Goal: Transaction & Acquisition: Purchase product/service

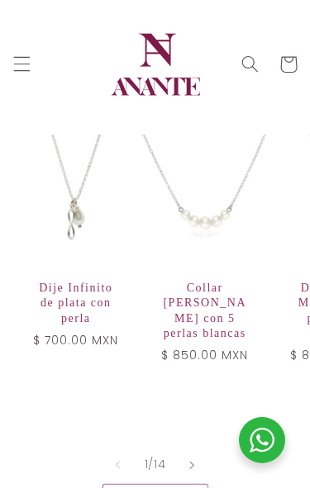
scroll to position [435, 0]
click at [193, 461] on icon "Diapositiva a la derecha" at bounding box center [191, 465] width 5 height 8
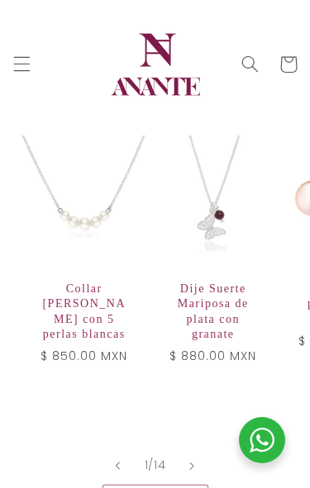
scroll to position [0, 129]
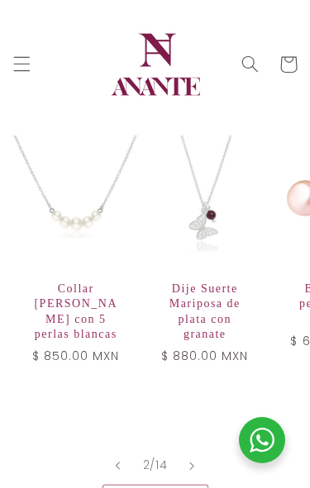
click at [191, 461] on icon "Diapositiva a la derecha" at bounding box center [192, 464] width 4 height 7
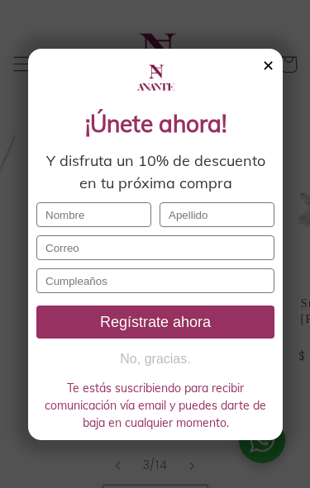
scroll to position [0, 258]
click at [190, 452] on div "✕ ¡Únete ahora! Y disfruta un 10% de descuento en tu próxima compra Regístrate …" at bounding box center [155, 244] width 310 height 488
click at [269, 69] on div "✕" at bounding box center [268, 66] width 12 height 18
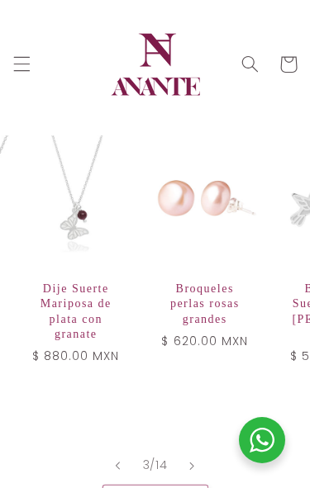
click at [189, 450] on button "Diapositiva a la derecha" at bounding box center [192, 465] width 36 height 36
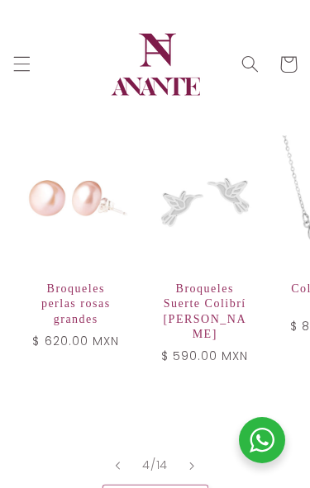
click at [187, 452] on button "Diapositiva a la derecha" at bounding box center [192, 465] width 36 height 36
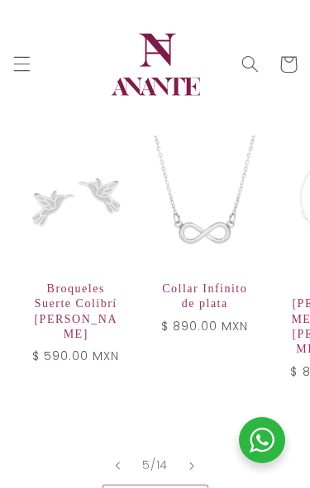
click at [187, 449] on button "Diapositiva a la derecha" at bounding box center [192, 465] width 36 height 36
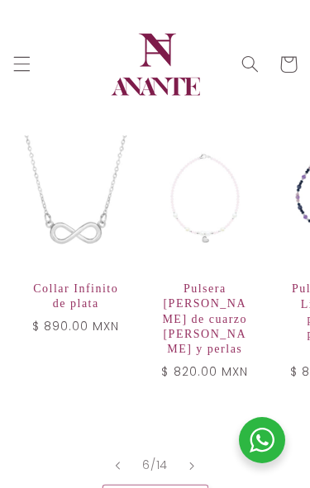
click at [186, 449] on button "Diapositiva a la derecha" at bounding box center [192, 465] width 36 height 36
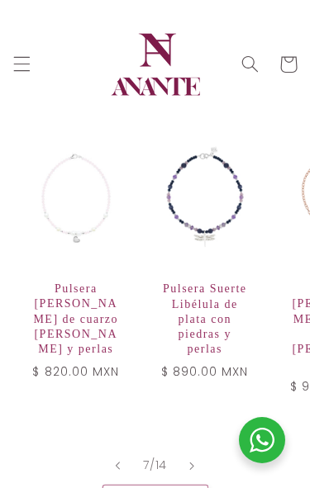
click at [194, 461] on icon "Diapositiva a la derecha" at bounding box center [191, 465] width 5 height 8
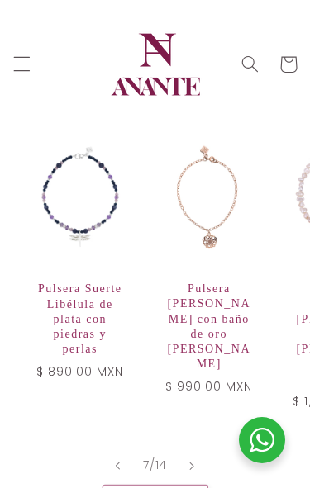
click at [194, 461] on icon "Diapositiva a la derecha" at bounding box center [192, 464] width 4 height 7
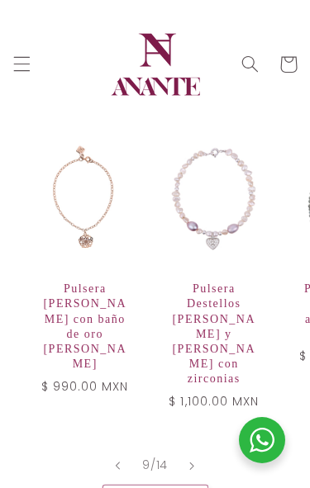
click at [194, 461] on icon "Diapositiva a la derecha" at bounding box center [191, 465] width 5 height 8
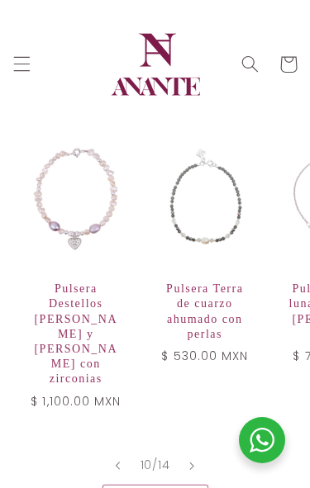
click at [193, 461] on icon "Diapositiva a la derecha" at bounding box center [192, 464] width 4 height 7
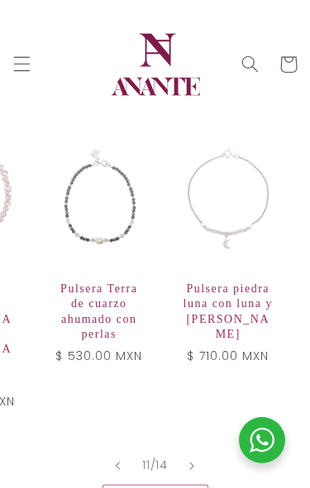
click at [193, 461] on icon "Diapositiva a la derecha" at bounding box center [192, 464] width 4 height 7
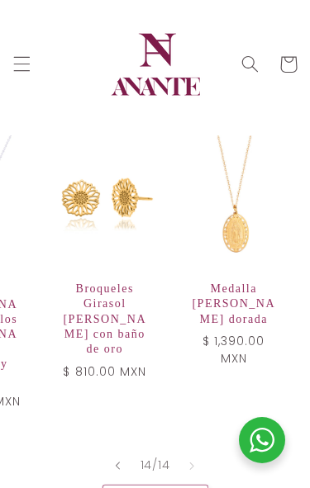
scroll to position [0, 1645]
click at [245, 300] on link "Medalla [PERSON_NAME] dorada" at bounding box center [233, 304] width 91 height 45
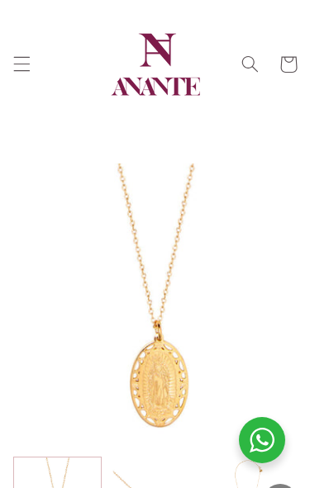
select select "{"isForProduct":false,"id":45085028417690,"title":"Plata","available":true,"pri…"
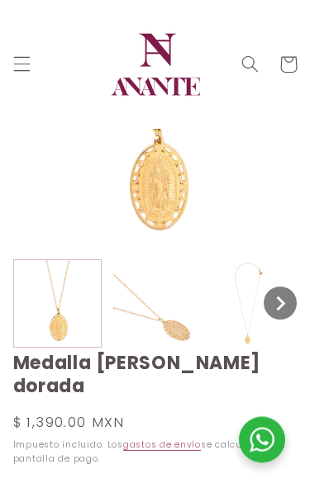
scroll to position [197, 0]
click at [289, 297] on icon "Scroll thumbnails right" at bounding box center [280, 303] width 29 height 29
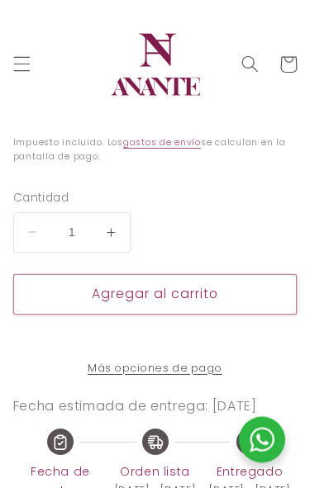
scroll to position [492, 0]
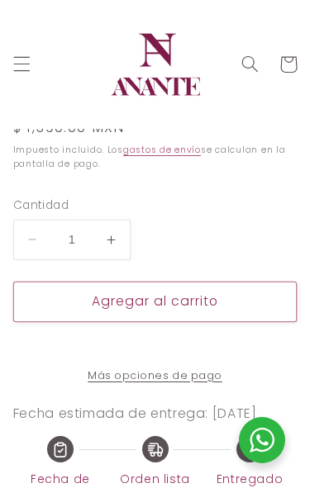
click at [224, 302] on button "Agregar al carrito" at bounding box center [155, 302] width 284 height 40
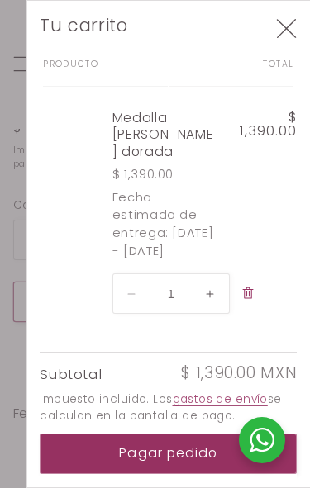
scroll to position [26, 0]
click at [208, 451] on button "Pagar pedido" at bounding box center [168, 453] width 257 height 40
